Goal: Entertainment & Leisure: Browse casually

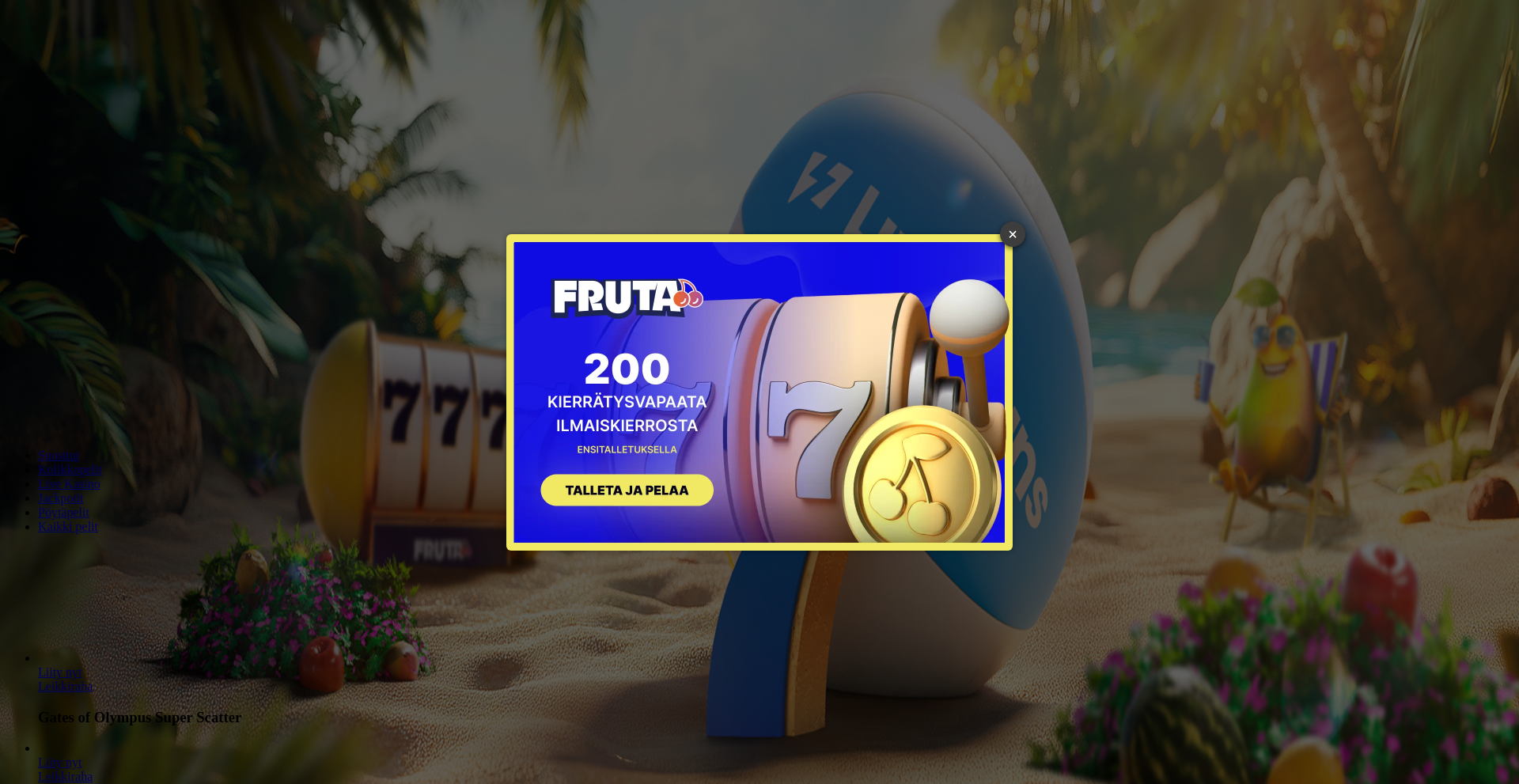
click at [1006, 233] on link "×" at bounding box center [1012, 234] width 25 height 25
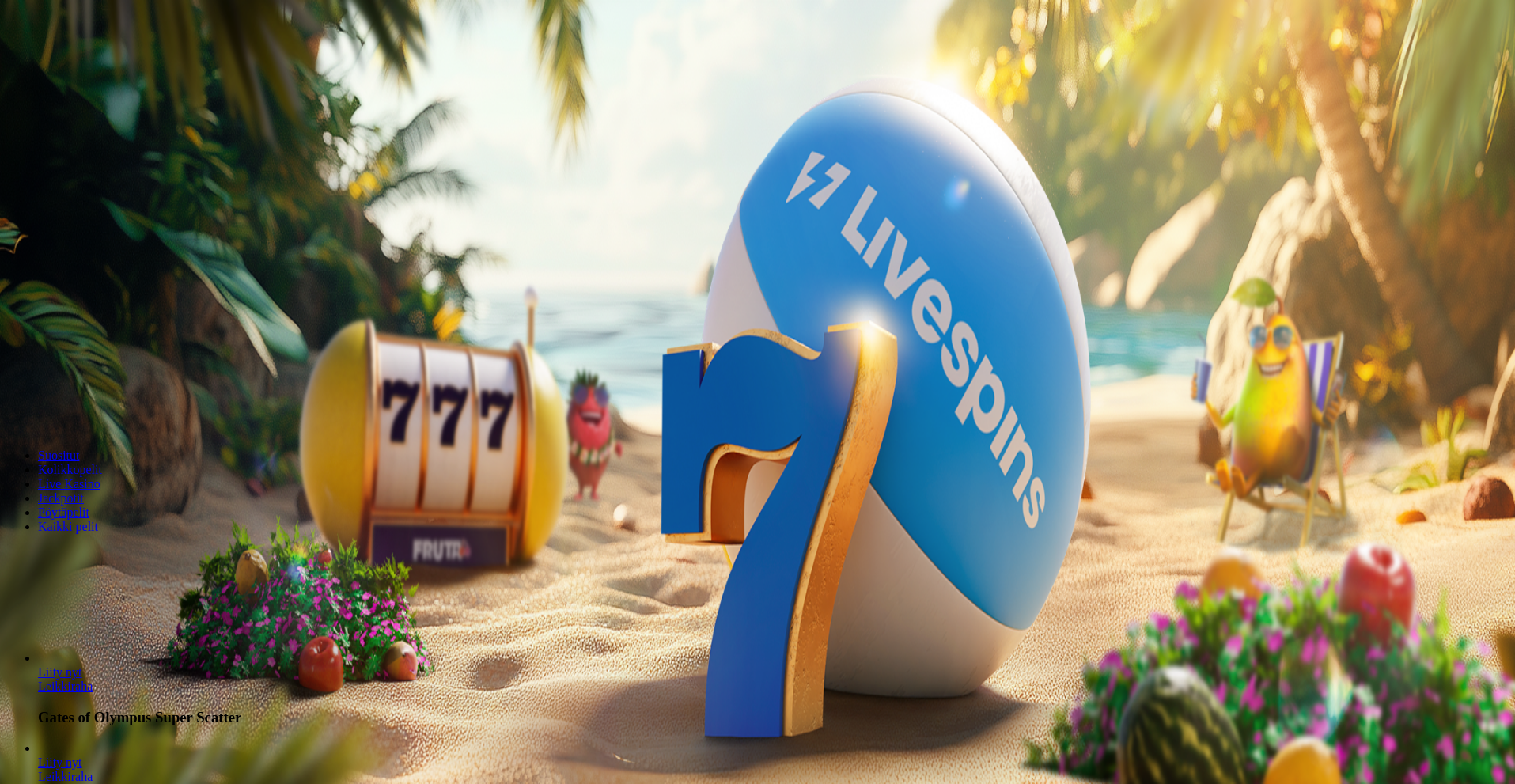
click at [98, 63] on span "Kirjaudu" at bounding box center [109, 57] width 39 height 12
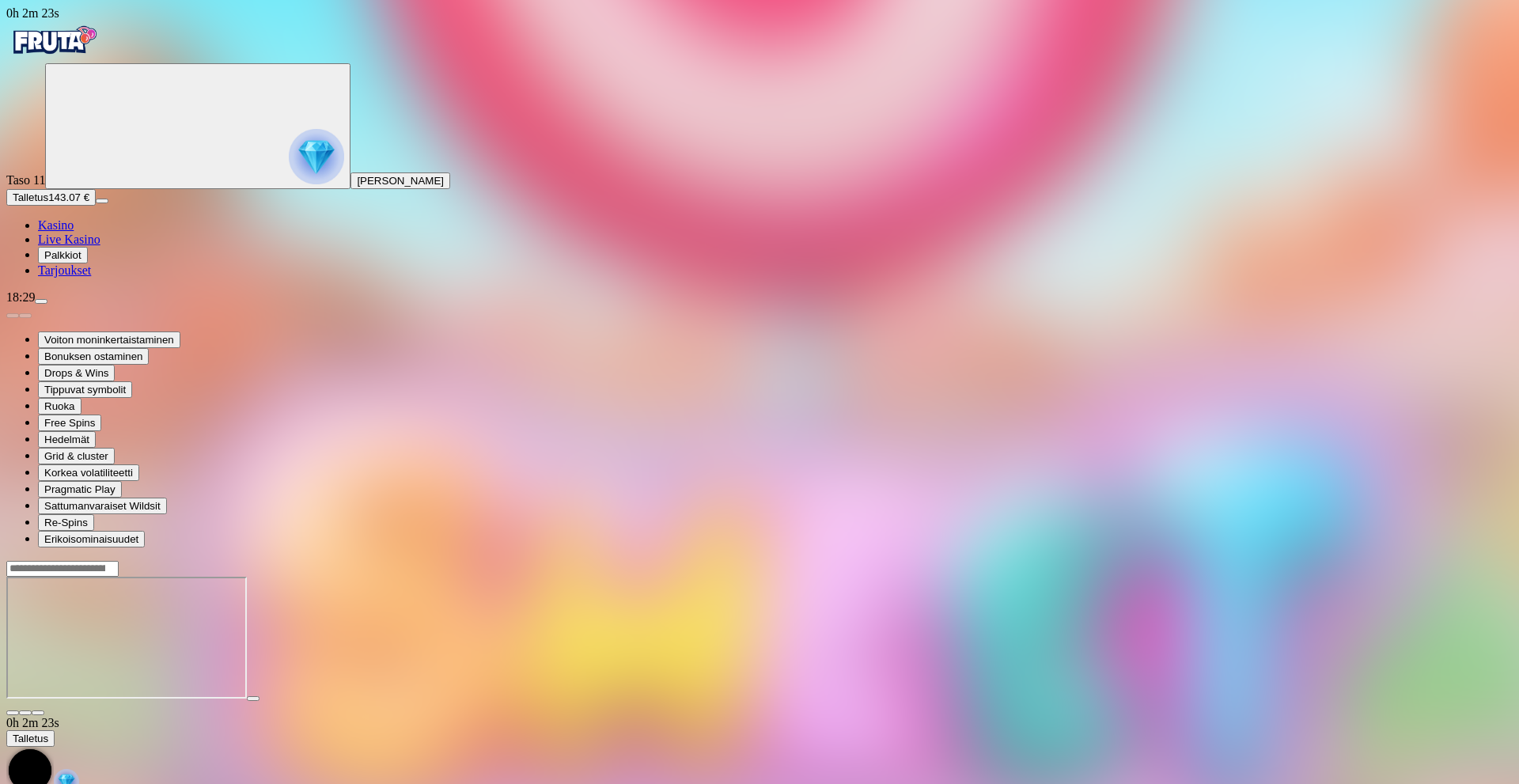
click at [13, 637] on span "close icon" at bounding box center [13, 712] width 0 height 0
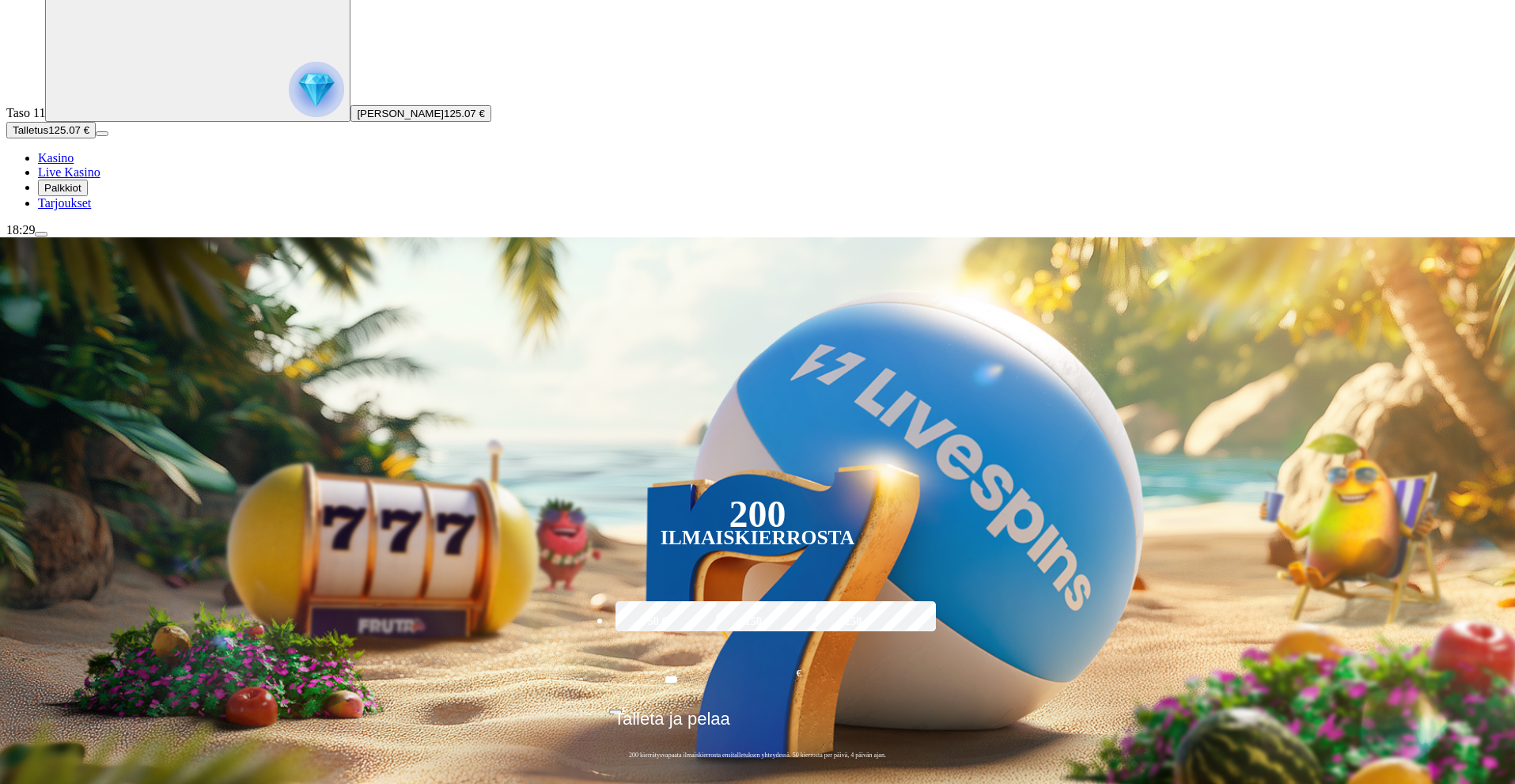
scroll to position [79, 0]
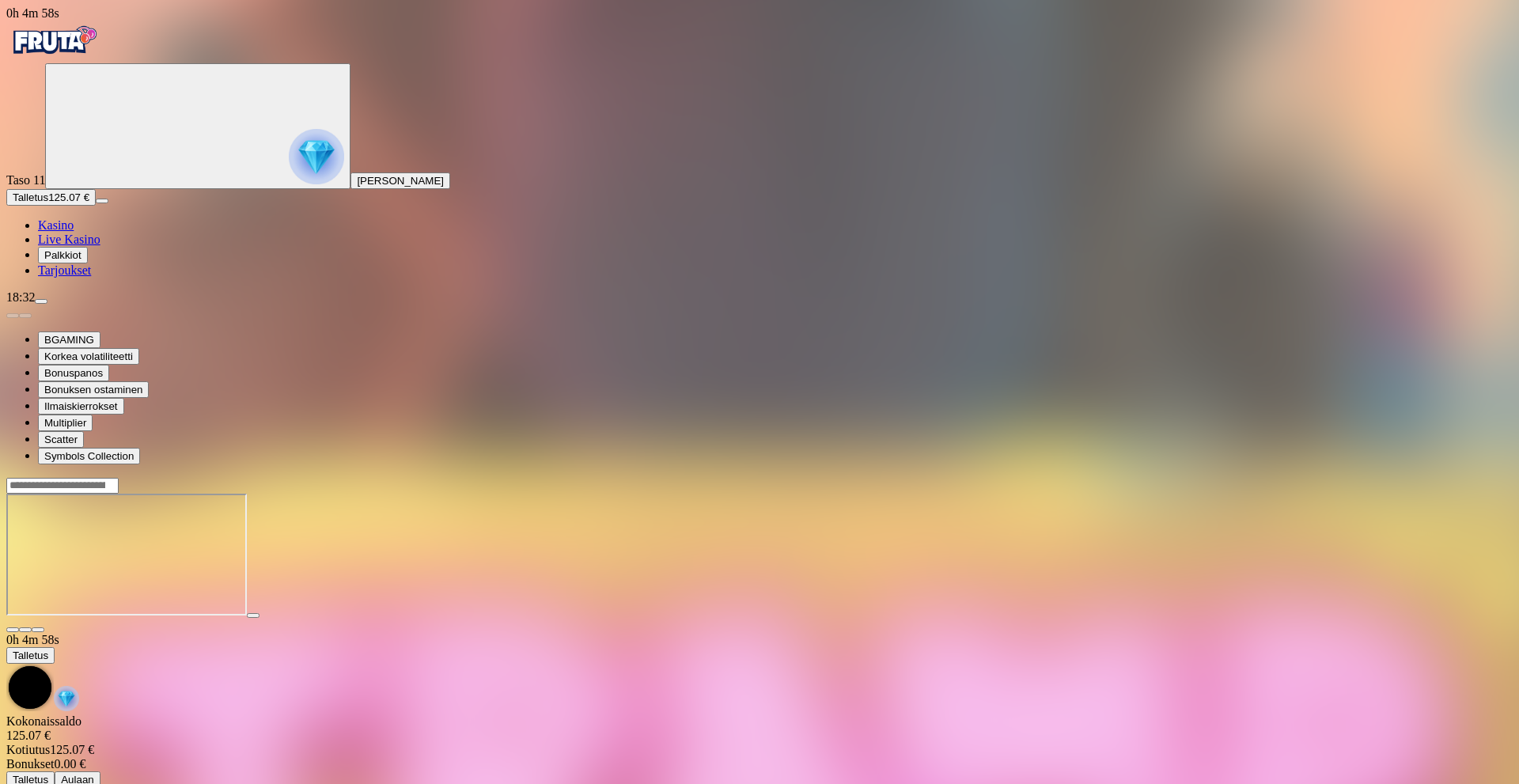
click at [13, 629] on span "close icon" at bounding box center [13, 629] width 0 height 0
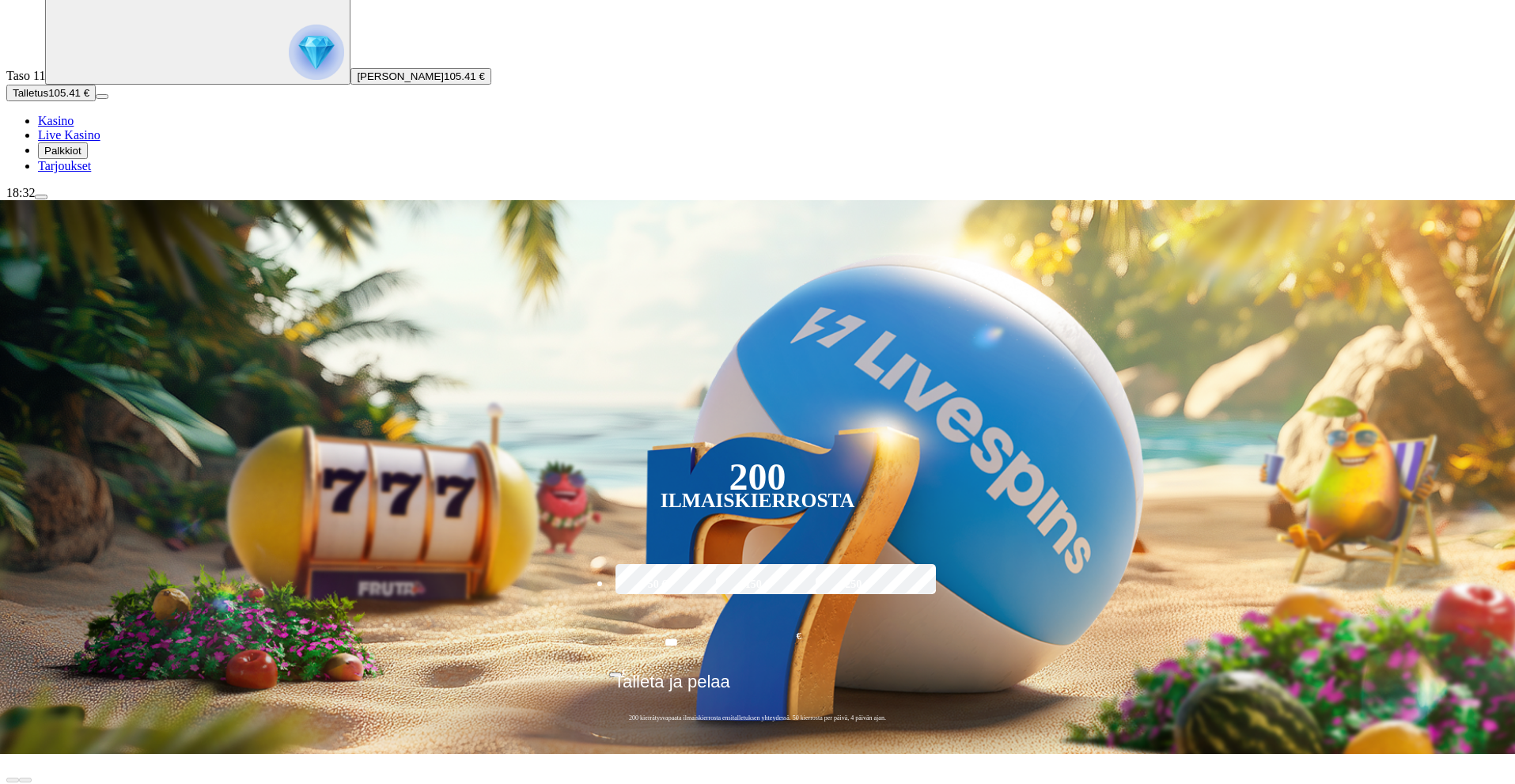
scroll to position [159, 0]
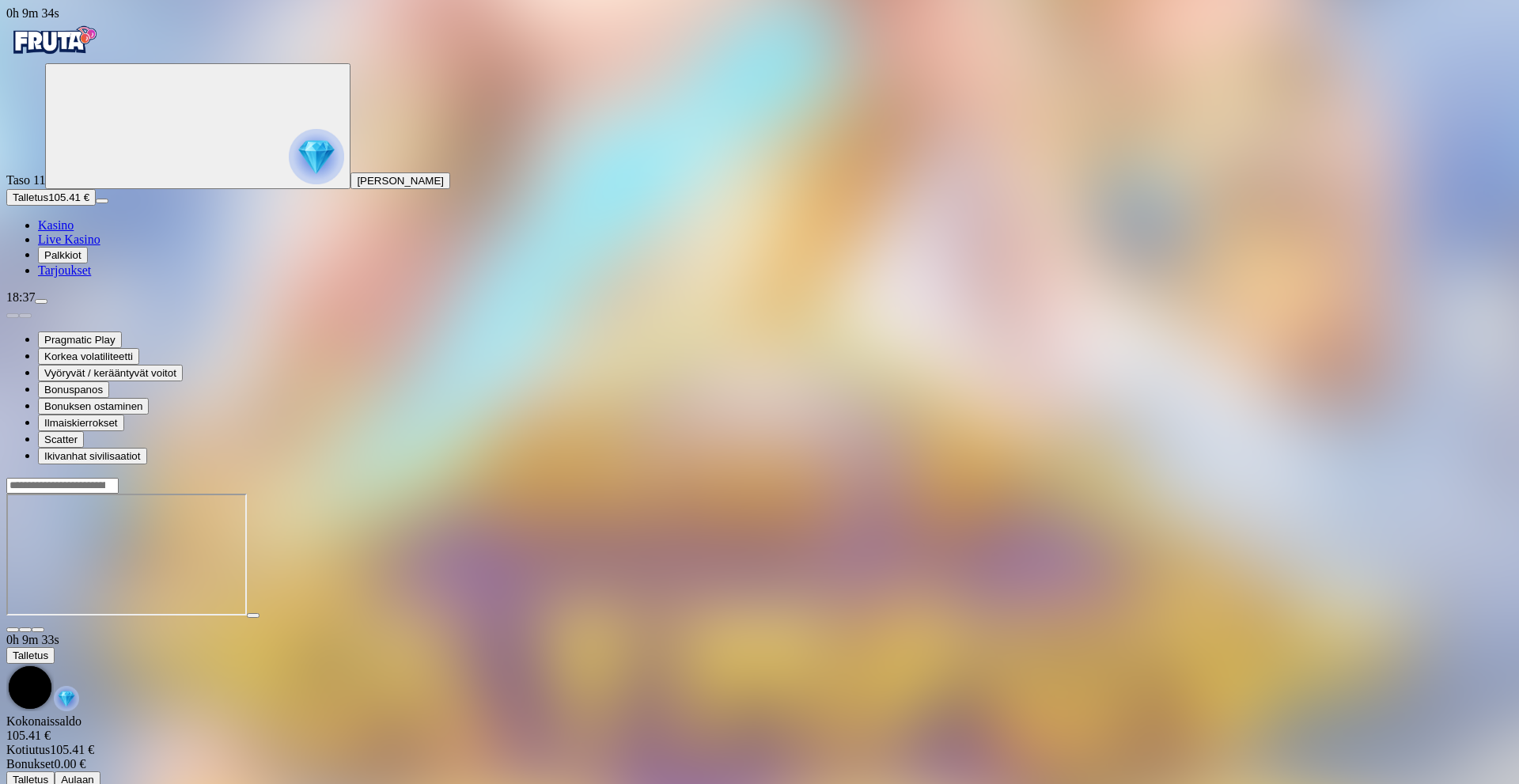
click at [13, 629] on span "close icon" at bounding box center [13, 629] width 0 height 0
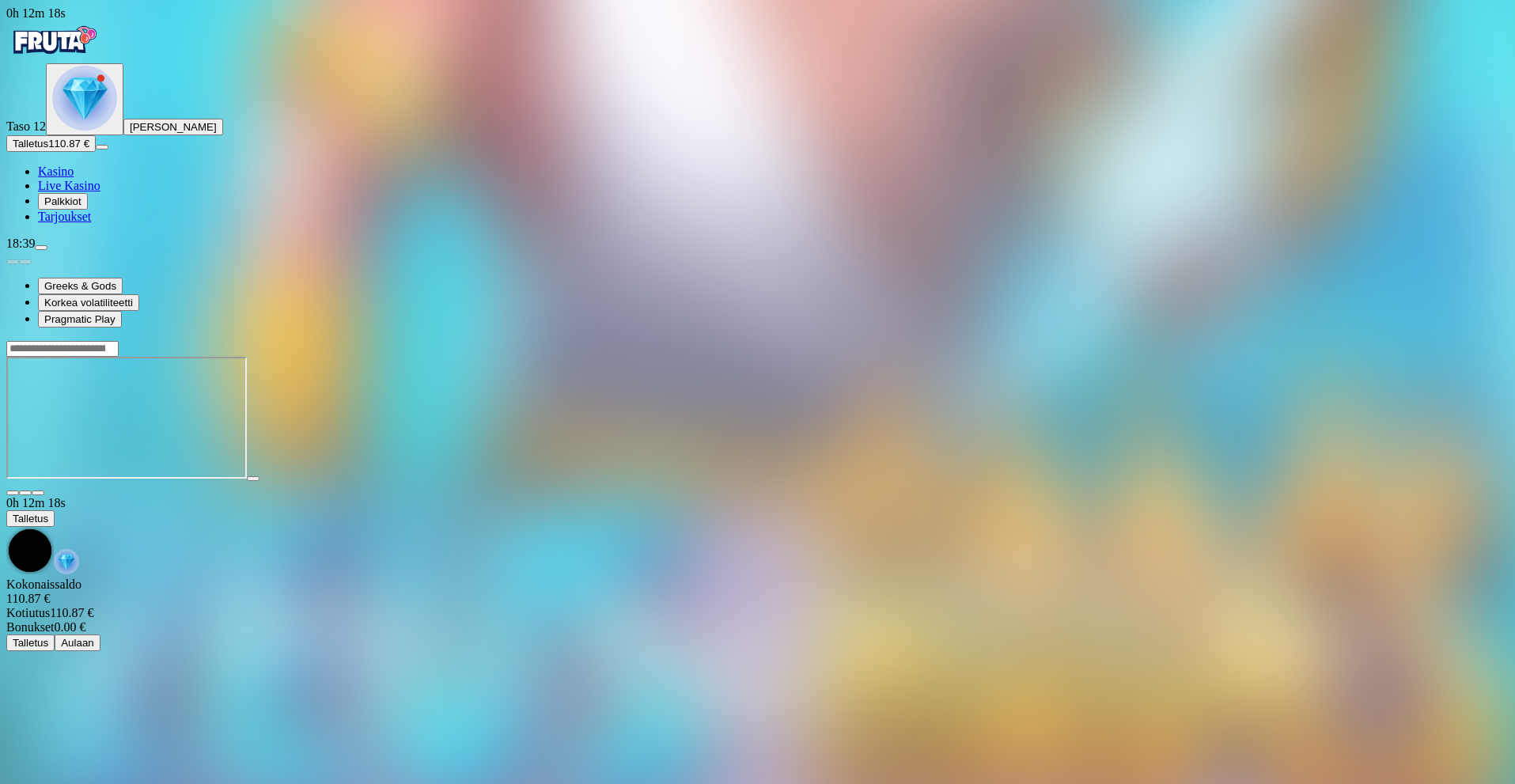
click at [13, 493] on span "close icon" at bounding box center [13, 493] width 0 height 0
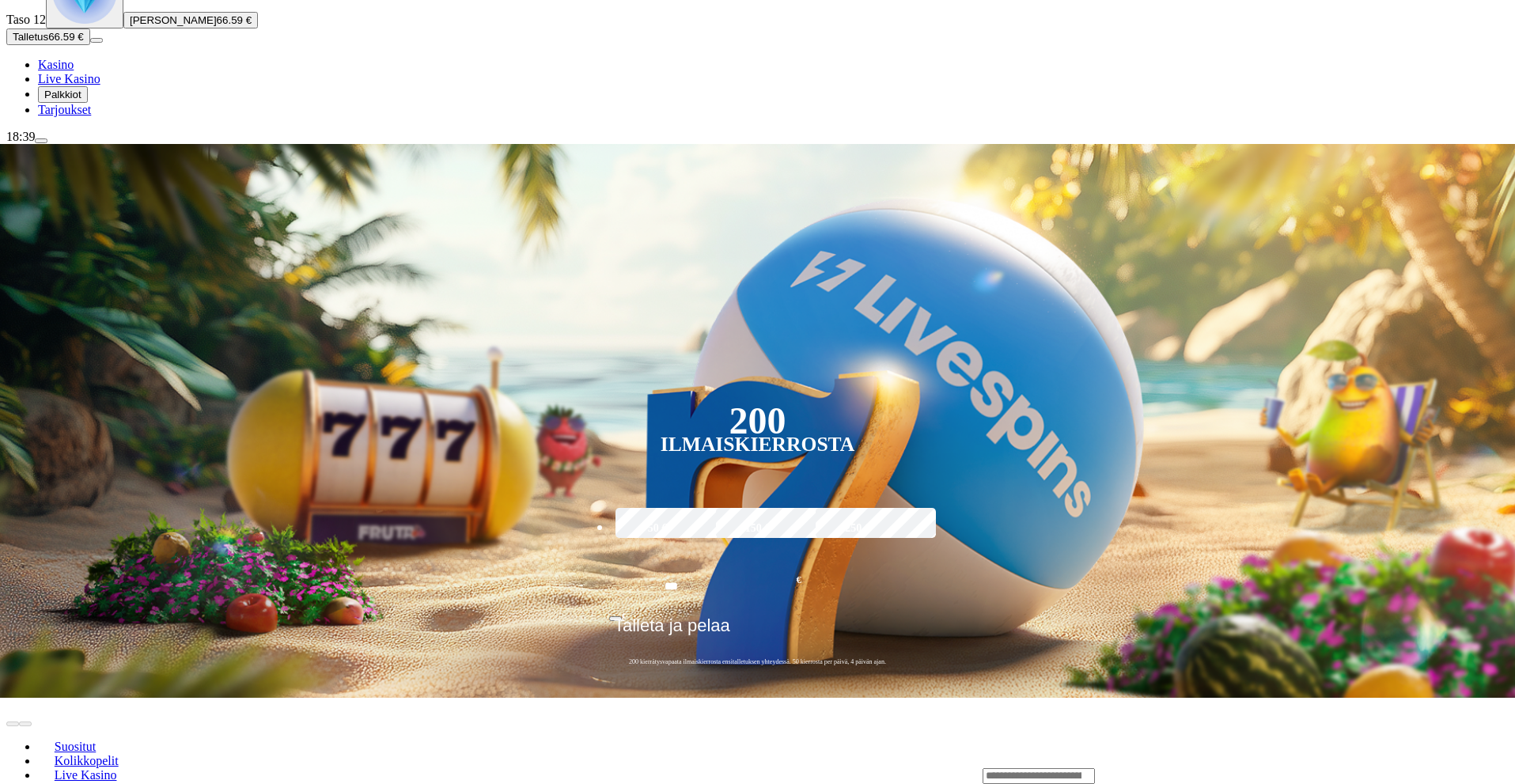
scroll to position [159, 0]
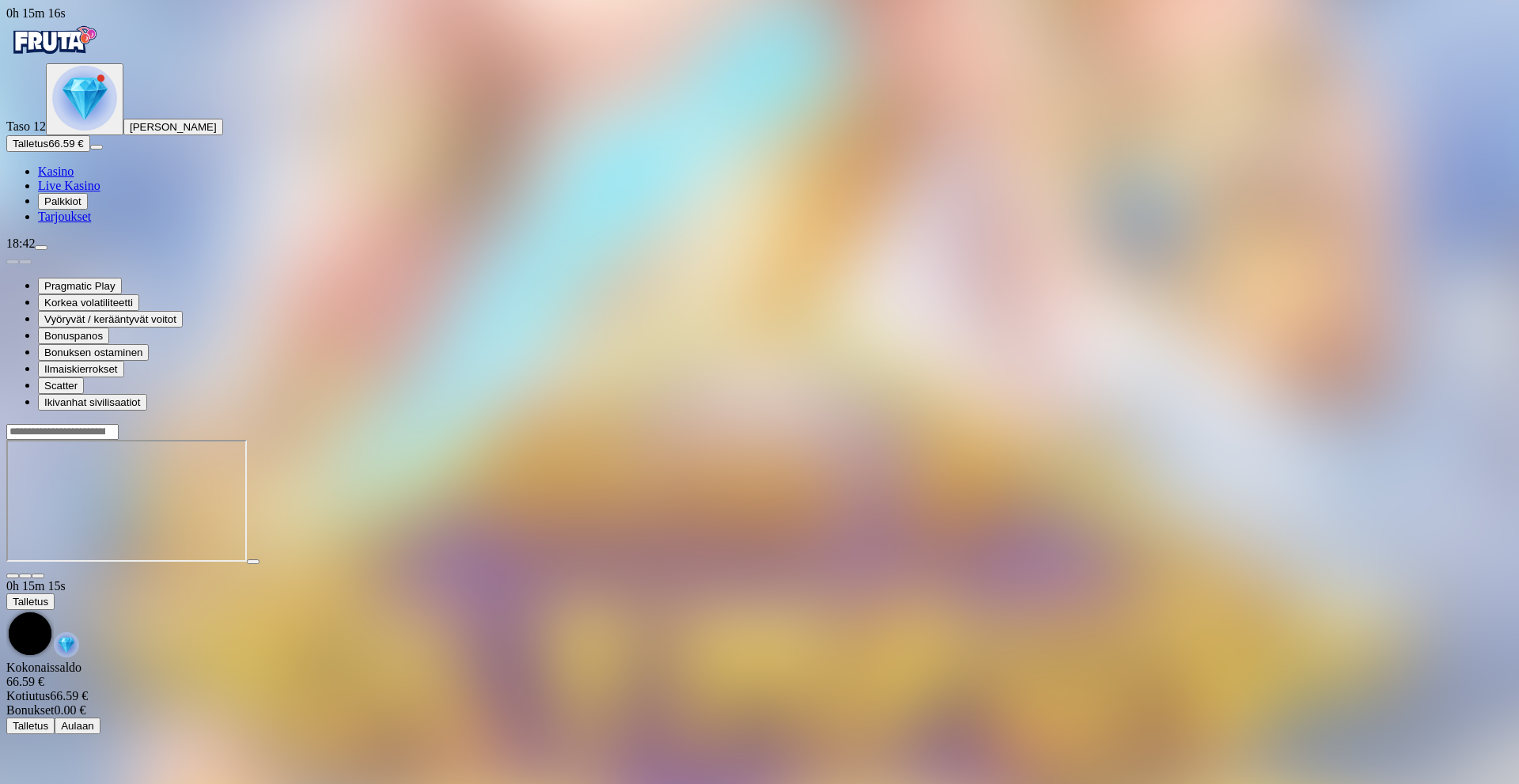
click at [13, 576] on span "close icon" at bounding box center [13, 576] width 0 height 0
